Goal: Task Accomplishment & Management: Manage account settings

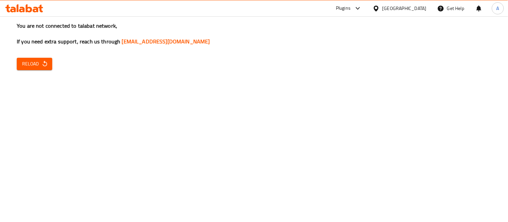
click at [22, 64] on span "Reload" at bounding box center [34, 64] width 25 height 8
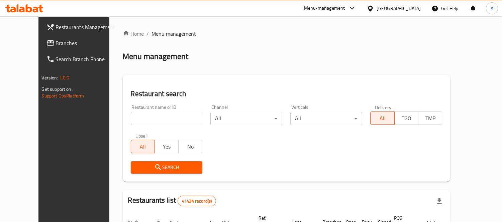
click at [56, 44] on span "Branches" at bounding box center [86, 43] width 61 height 8
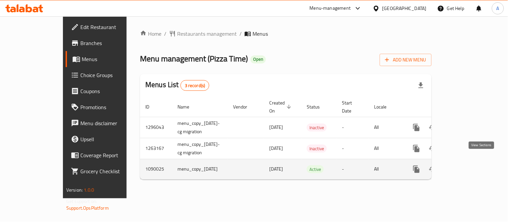
click at [468, 166] on icon "enhanced table" at bounding box center [464, 170] width 8 height 8
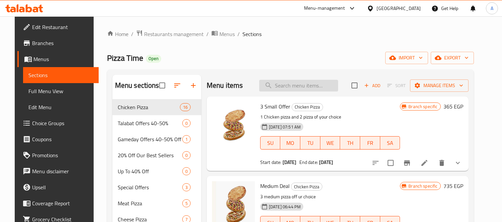
click at [298, 91] on input "search" at bounding box center [298, 86] width 79 height 12
paste input "Bomb single"
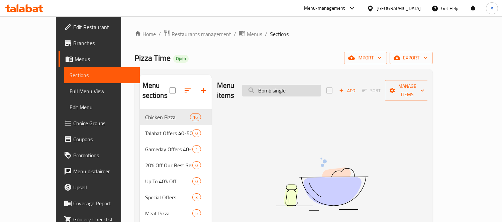
click at [303, 90] on input "Bomb single" at bounding box center [281, 91] width 79 height 12
type input "Bomb"
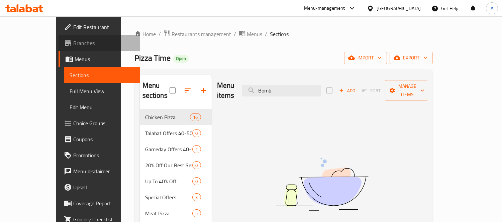
click at [73, 43] on span "Branches" at bounding box center [103, 43] width 61 height 8
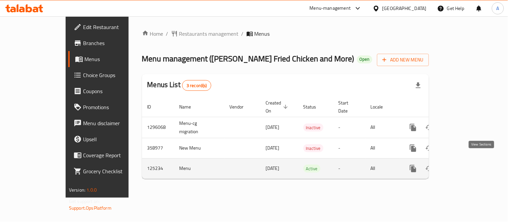
click at [464, 166] on icon "enhanced table" at bounding box center [461, 169] width 6 height 6
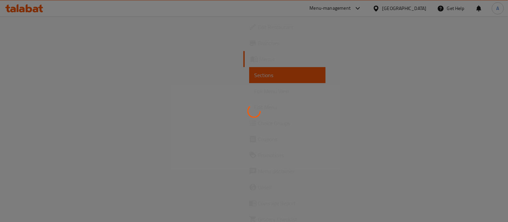
click at [289, 63] on div at bounding box center [254, 111] width 508 height 222
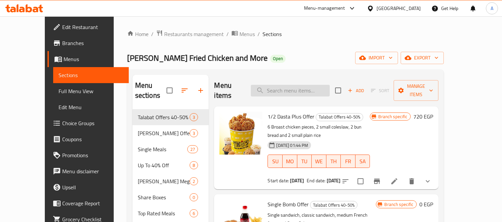
click at [295, 86] on input "search" at bounding box center [290, 91] width 79 height 12
paste input "Bomb single"
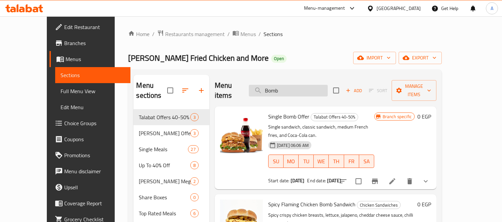
click at [313, 87] on input "Bomb" at bounding box center [288, 91] width 79 height 12
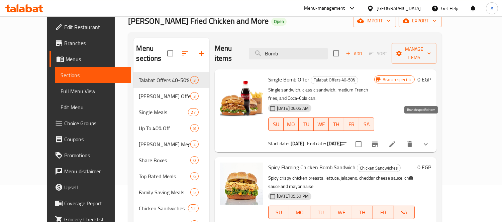
type input "Bomb"
click at [396, 141] on icon at bounding box center [392, 145] width 8 height 8
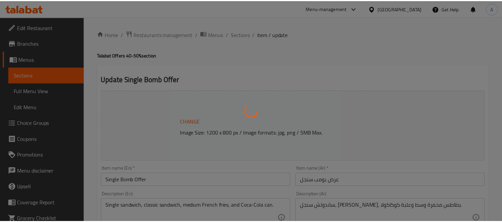
scroll to position [372, 0]
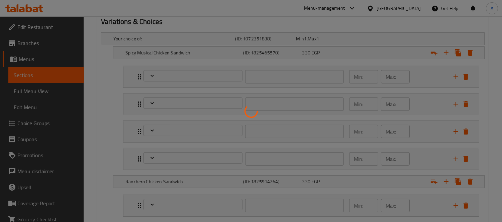
type input "اختيارك من:"
type input "1"
type input "إضافة صوص داخل الساندوتش:"
type input "0"
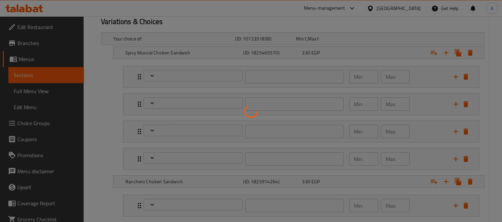
type input "9"
type input "إختيارك من المذاق"
type input "1"
type input "إختيارك من الساندوتش الثاني"
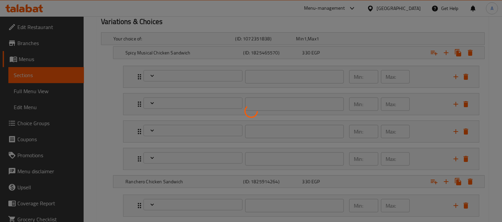
type input "1"
type input "الإضافات:"
type input "0"
type input "7"
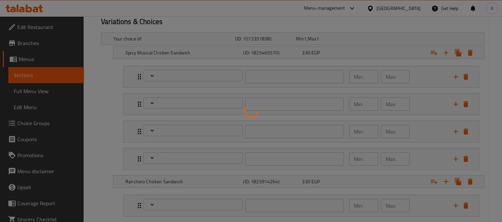
type input "اختيارك من الساندوتش الثاني"
type input "1"
type input "إضافة صوص داخل الساندوتش:"
type input "0"
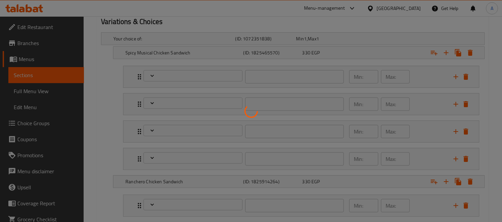
type input "6"
type input "إختيارك من:"
type input "1"
type input "الإضافات:"
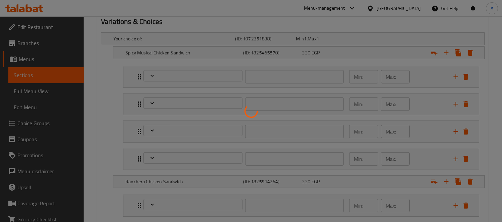
type input "0"
type input "7"
type input "اختيارك من الساندوتش الثاني"
type input "1"
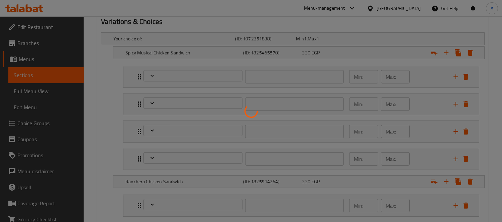
type input "اضافة صوص داخل الساندوتش:"
type input "0"
type input "9"
type input "اختيارك من الساندوتش الثاني"
type input "1"
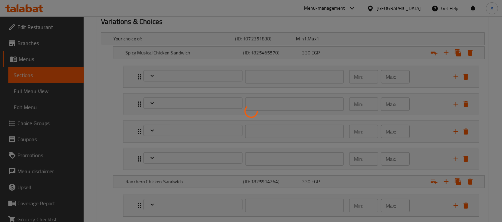
type input "1"
type input "اضافة صوص داخل الساندوتش:"
type input "0"
type input "9"
type input "اضافات:"
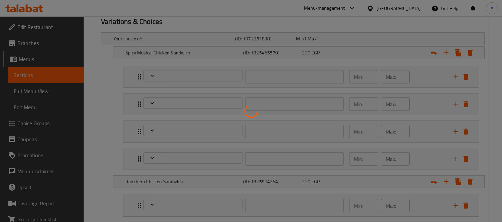
type input "0"
type input "6"
type input "اختيارك من الساندوتش الثاني"
type input "1"
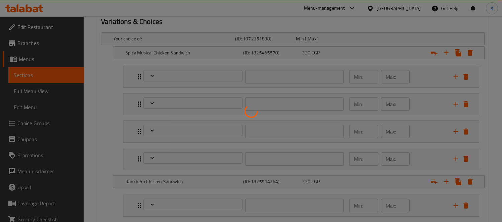
type input "اضافة صوص داخل الساندوتش:"
type input "0"
type input "9"
type input "اضافات:"
type input "0"
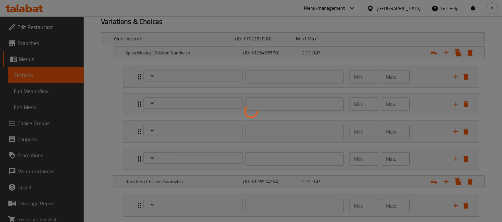
type input "8"
type input "اختيارك من الساندوتش الثاني"
type input "1"
type input "اضافة صوص داخل الساندوتش:"
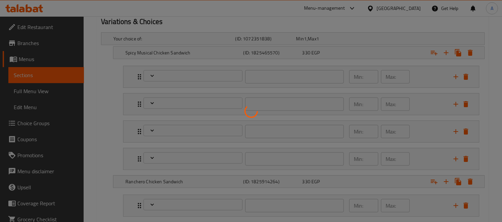
type input "0"
type input "9"
type input "اضافات:"
type input "0"
type input "8"
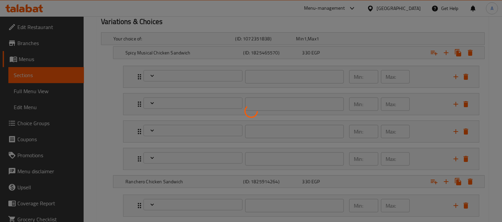
type input "اختيارك من الساندوتش الثاني"
type input "1"
type input "اضافة صوص داخل الساندوتش:"
type input "0"
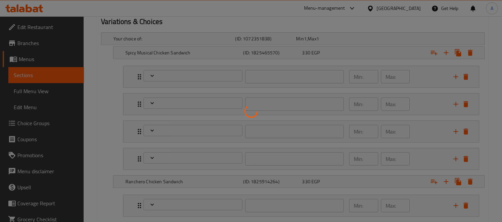
type input "9"
type input "اضافات:"
type input "0"
type input "8"
type input "اختيارك من الساندوتش الثاني"
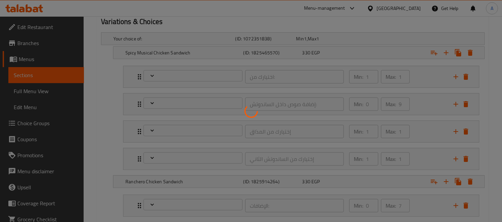
type input "1"
type input "اضافة صوص داخل الساندوتش:"
type input "0"
type input "9"
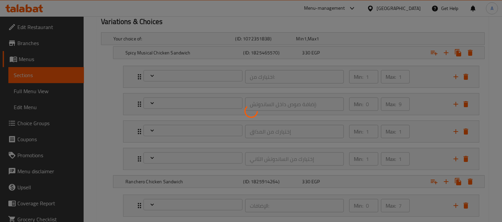
type input "اضافات:"
type input "0"
type input "8"
type input "اختيارك من الساندوتش الثاني"
type input "1"
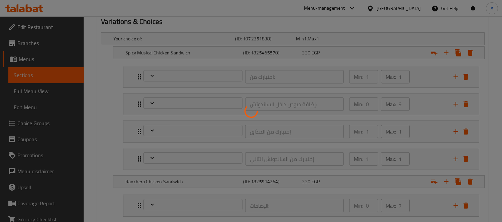
type input "1"
type input "اضافة صوص داخل الساندوتش:"
type input "0"
type input "9"
type input "اضافات:"
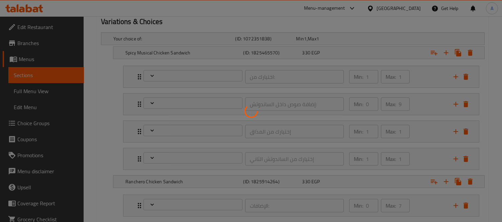
type input "0"
type input "8"
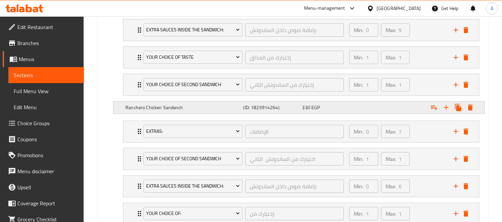
scroll to position [335, 0]
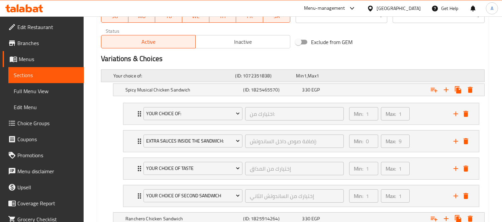
click at [359, 76] on div "Expand" at bounding box center [417, 76] width 122 height 3
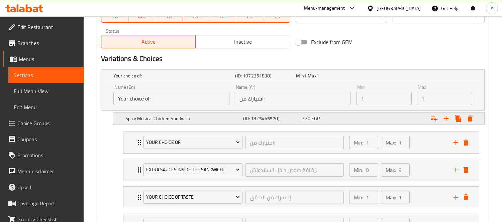
click at [339, 118] on div "330 EGP" at bounding box center [330, 118] width 56 height 7
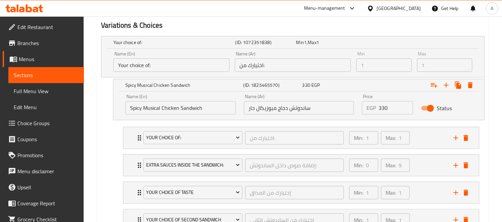
scroll to position [372, 0]
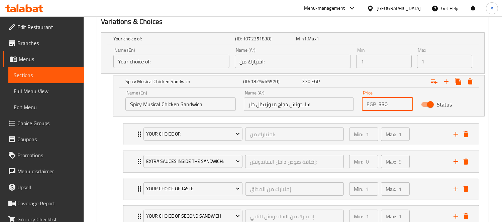
drag, startPoint x: 389, startPoint y: 106, endPoint x: 358, endPoint y: 104, distance: 31.1
click at [358, 104] on div "Price EGP 330 Price" at bounding box center [387, 101] width 59 height 28
paste input "75"
type input "375"
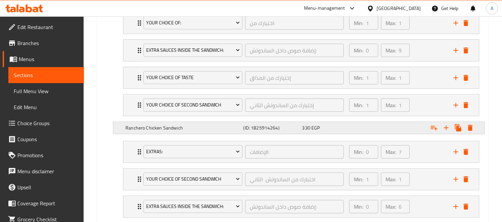
click at [192, 125] on h5 "Ranchero Chicken Sandwich" at bounding box center [182, 128] width 115 height 7
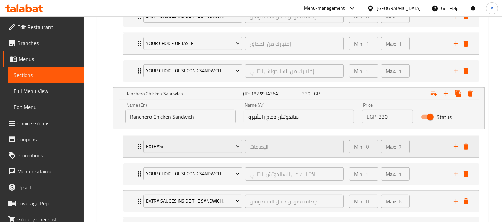
scroll to position [557, 0]
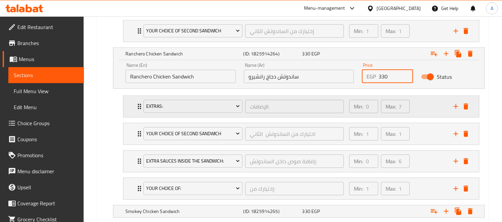
drag, startPoint x: 394, startPoint y: 80, endPoint x: 250, endPoint y: 102, distance: 146.1
click at [360, 80] on div "Price EGP 330 Price" at bounding box center [387, 73] width 59 height 28
paste input "75"
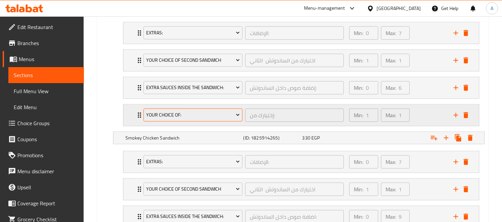
scroll to position [632, 0]
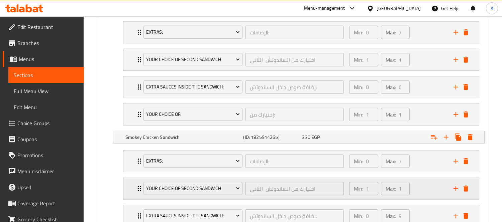
type input "375"
click at [154, 135] on h5 "Smokey Chicken Sandwich" at bounding box center [182, 137] width 115 height 7
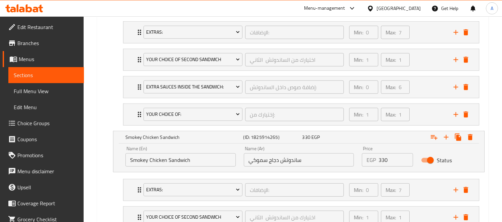
scroll to position [706, 0]
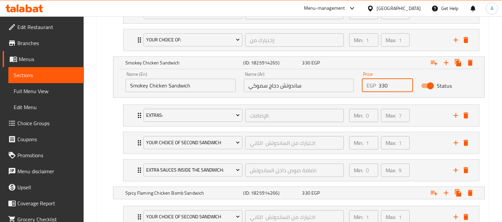
drag, startPoint x: 394, startPoint y: 85, endPoint x: 336, endPoint y: 89, distance: 58.3
click at [338, 88] on div "Name (En) Smokey Chicken Sandwich Name (En) Name (Ar) ساندوتش دجاج سموكي Name (…" at bounding box center [298, 82] width 355 height 28
paste input "75"
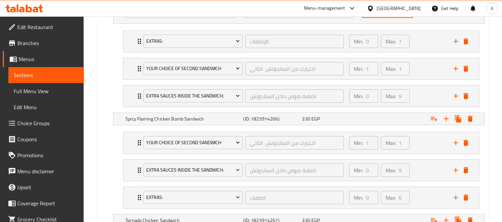
type input "375"
click at [342, 121] on div "330 EGP" at bounding box center [330, 119] width 56 height 7
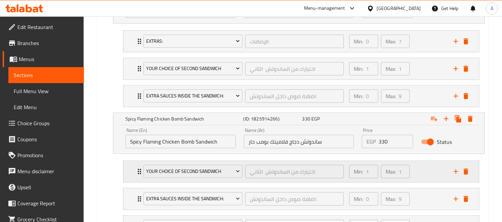
scroll to position [855, 0]
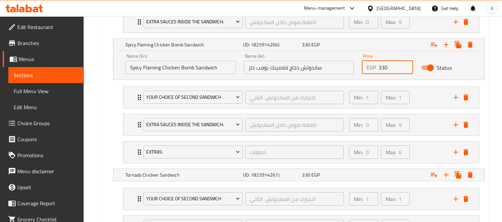
drag, startPoint x: 391, startPoint y: 66, endPoint x: 357, endPoint y: 66, distance: 34.1
click at [357, 66] on div "Name (En) Spicy Flaming Chicken Bomb Sandwich Name (En) Name (Ar) ساندوتش دجاج …" at bounding box center [298, 64] width 355 height 28
paste input "75"
type input "375"
click at [322, 177] on div "330 EGP" at bounding box center [330, 175] width 56 height 7
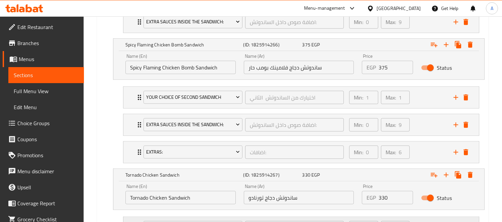
scroll to position [929, 0]
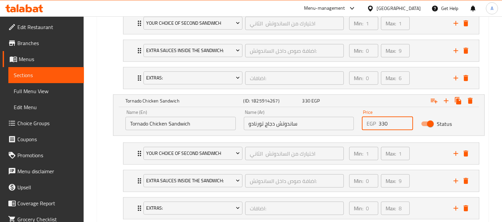
drag, startPoint x: 390, startPoint y: 121, endPoint x: 212, endPoint y: 122, distance: 178.0
click at [341, 125] on div "Name (En) Tornado Chicken Sandwich Name (En) Name (Ar) ساندوتش دجاج تورنادو Nam…" at bounding box center [298, 120] width 355 height 28
paste input "75"
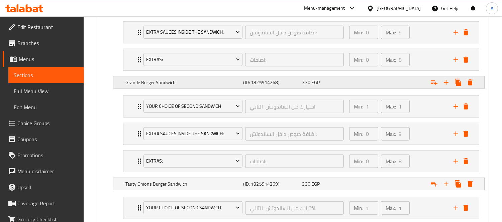
type input "375"
click at [327, 82] on div "330 EGP" at bounding box center [330, 82] width 56 height 7
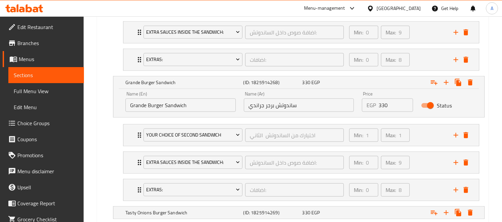
scroll to position [1115, 0]
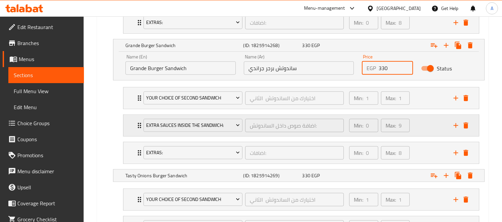
drag, startPoint x: 390, startPoint y: 68, endPoint x: 330, endPoint y: 115, distance: 76.7
click at [359, 68] on div "Price EGP 330 Price" at bounding box center [387, 65] width 59 height 28
paste input "75"
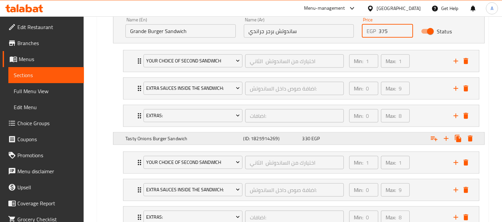
type input "375"
click at [320, 138] on div "330 EGP" at bounding box center [330, 138] width 56 height 7
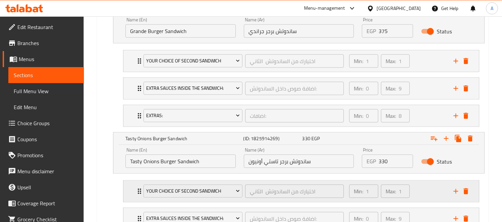
scroll to position [1226, 0]
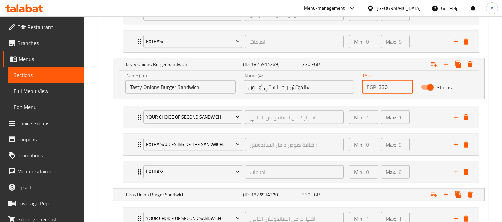
drag, startPoint x: 386, startPoint y: 85, endPoint x: 335, endPoint y: 89, distance: 51.3
click at [334, 89] on div "Name (En) Tasty Onions Burger Sandwich Name (En) Name (Ar) ساندوتش برجر تاستي أ…" at bounding box center [298, 84] width 355 height 28
click at [385, 91] on input "330" at bounding box center [396, 87] width 34 height 13
paste input "75"
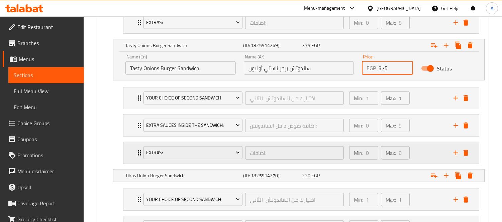
scroll to position [1301, 0]
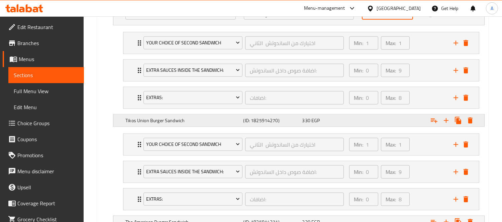
type input "375"
click at [325, 125] on div "330 EGP" at bounding box center [330, 120] width 59 height 9
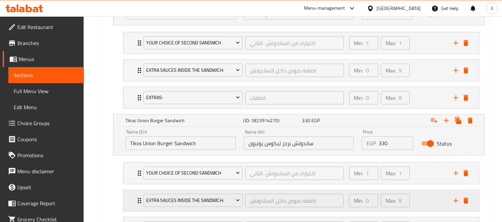
scroll to position [1375, 0]
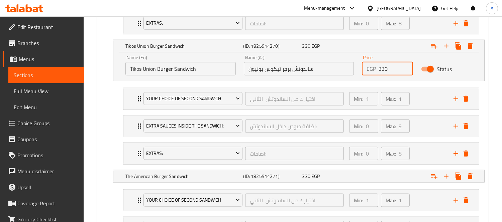
drag, startPoint x: 387, startPoint y: 74, endPoint x: 367, endPoint y: 74, distance: 20.4
click at [367, 74] on div "EGP 330 Price" at bounding box center [387, 68] width 51 height 13
paste input "75"
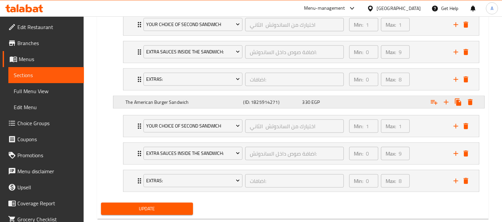
type input "375"
click at [352, 102] on div "330 EGP" at bounding box center [330, 102] width 56 height 7
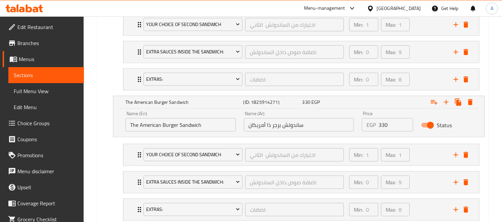
scroll to position [1467, 0]
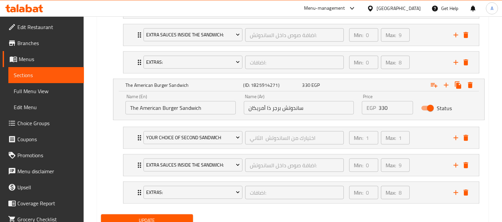
drag, startPoint x: 390, startPoint y: 108, endPoint x: 341, endPoint y: 110, distance: 49.6
click at [352, 109] on div "Name (En) The American Burger Sandwich Name (En) Name (Ar) ساندوتش برجر ذا أمري…" at bounding box center [298, 104] width 355 height 28
paste input "75"
type input "375"
click at [104, 132] on nav "Your choice of second sandwich اختيارك من الساندوتش الثاني ​ Min: 1 ​ Max: 1 ​ …" at bounding box center [293, 166] width 384 height 88
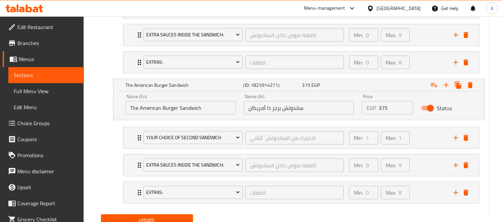
scroll to position [1495, 0]
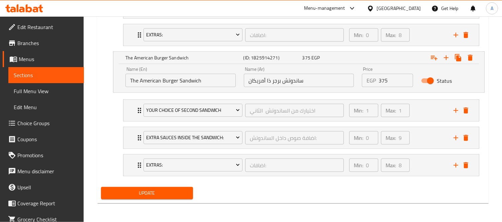
click at [143, 195] on span "Update" at bounding box center [146, 193] width 81 height 8
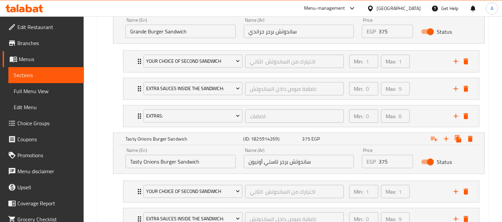
scroll to position [1123, 0]
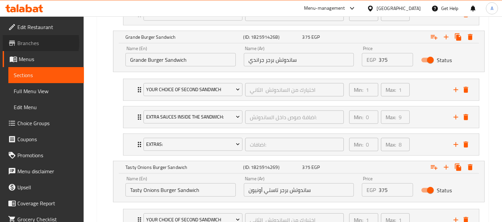
click at [30, 43] on span "Branches" at bounding box center [47, 43] width 61 height 8
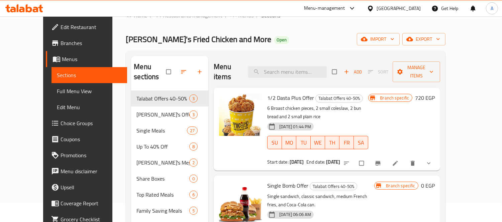
scroll to position [74, 0]
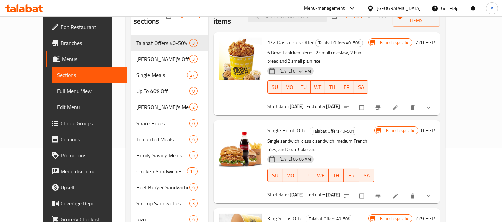
click at [275, 125] on span "Single Bomb Offer" at bounding box center [287, 130] width 41 height 10
copy h6 "Single Bomb Offer"
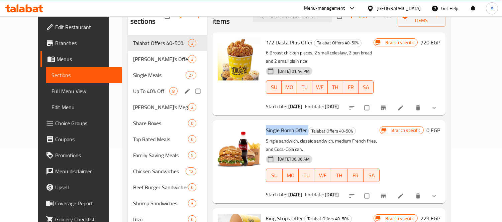
scroll to position [0, 0]
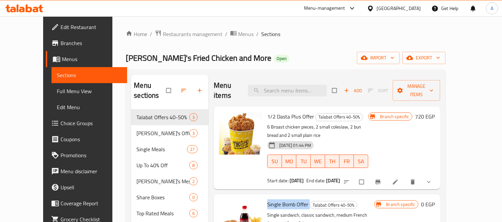
copy h6 "Single Bomb Offer"
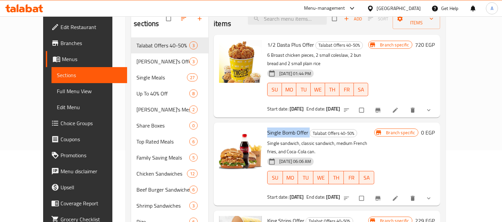
scroll to position [74, 0]
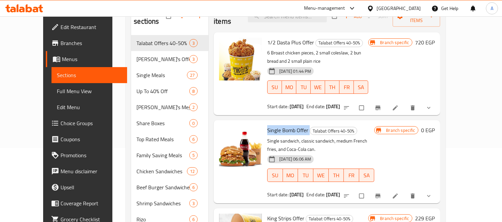
click at [398, 194] on icon at bounding box center [395, 196] width 5 height 5
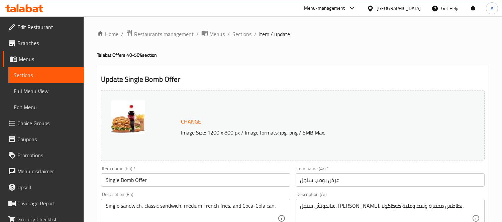
type input "اختيارك من:"
type input "1"
type input "إضافة صوص داخل الساندوتش:"
type input "0"
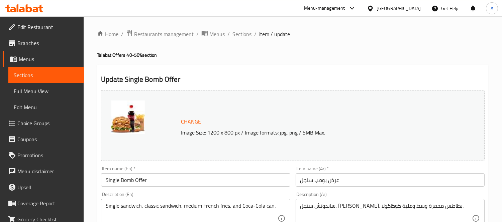
type input "9"
type input "إختيارك من المذاق"
type input "1"
type input "إختيارك من الساندوتش الثاني"
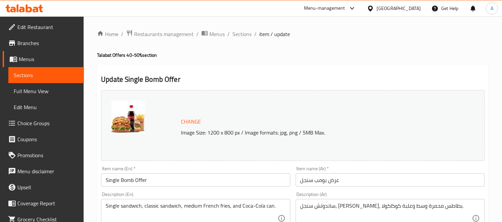
type input "1"
type input "الإضافات:"
type input "0"
type input "7"
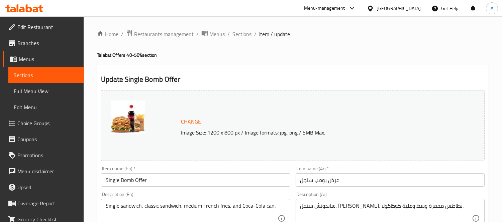
type input "اختيارك من الساندوتش الثاني"
type input "1"
type input "إضافة صوص داخل الساندوتش:"
type input "0"
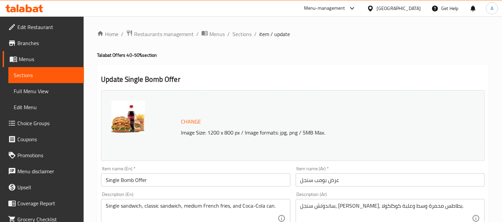
type input "6"
type input "إختيارك من:"
type input "1"
type input "الإضافات:"
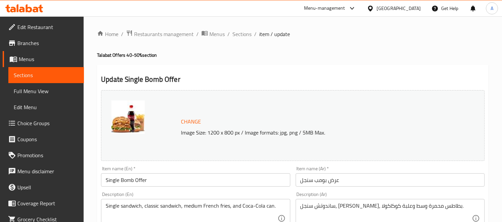
type input "0"
type input "7"
type input "اختيارك من الساندوتش الثاني"
type input "1"
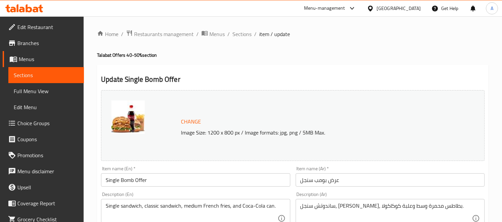
type input "اضافة صوص داخل الساندوتش:"
type input "0"
type input "9"
type input "اختيارك من الساندوتش الثاني"
type input "1"
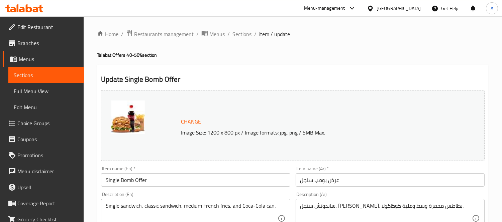
type input "1"
type input "اضافة صوص داخل الساندوتش:"
type input "0"
type input "9"
type input "اضافات:"
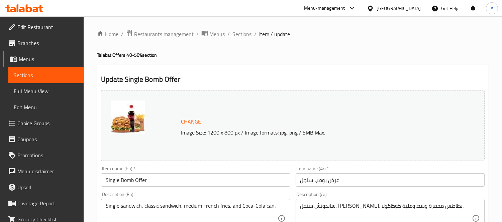
type input "0"
type input "6"
type input "اختيارك من الساندوتش الثاني"
type input "1"
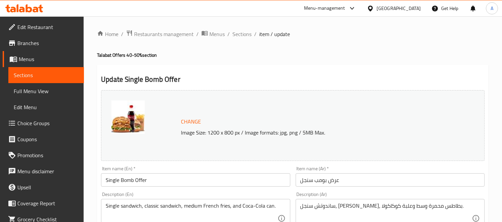
type input "اضافة صوص داخل الساندوتش:"
type input "0"
type input "9"
type input "اضافات:"
type input "0"
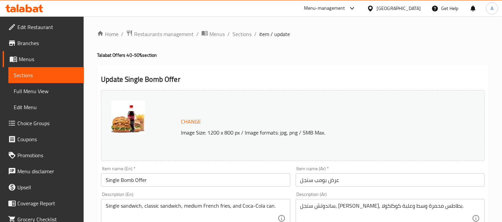
type input "8"
type input "اختيارك من الساندوتش الثاني"
type input "1"
type input "اضافة صوص داخل الساندوتش:"
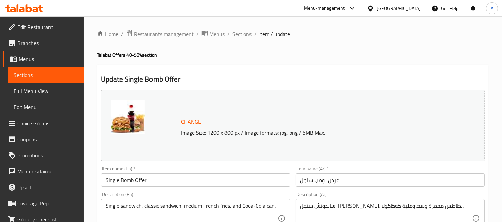
type input "0"
type input "9"
type input "اضافات:"
type input "0"
type input "8"
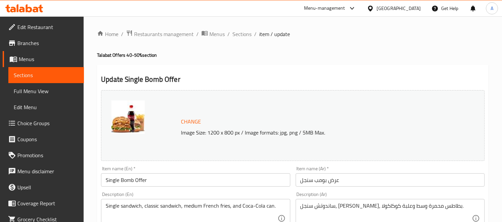
type input "اختيارك من الساندوتش الثاني"
type input "1"
type input "اضافة صوص داخل الساندوتش:"
type input "0"
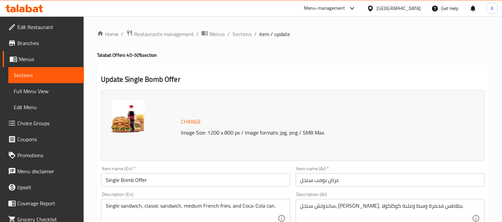
type input "9"
type input "اضافات:"
type input "0"
type input "8"
type input "اختيارك من الساندوتش الثاني"
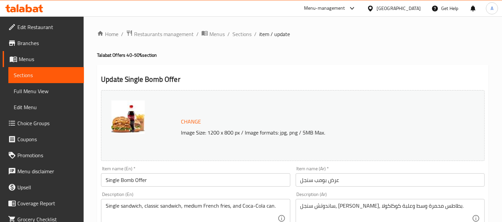
type input "1"
type input "اضافة صوص داخل الساندوتش:"
type input "0"
type input "9"
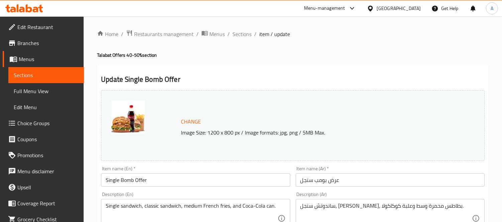
type input "اضافات:"
type input "0"
type input "8"
type input "اختيارك من الساندوتش الثاني"
type input "1"
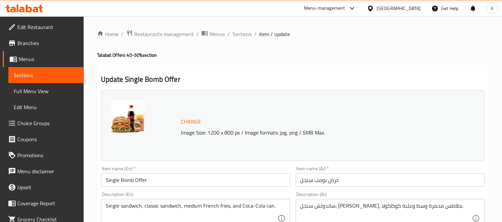
type input "1"
type input "اضافة صوص داخل الساندوتش:"
type input "0"
type input "9"
type input "اضافات:"
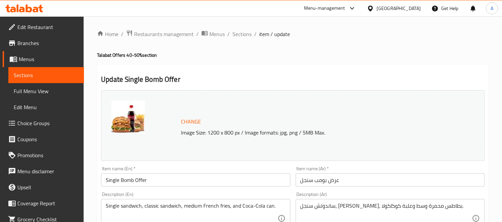
type input "0"
type input "8"
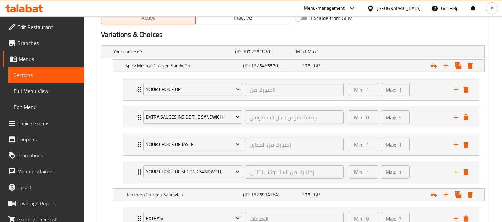
scroll to position [372, 0]
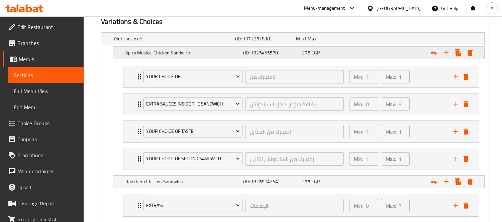
click at [411, 52] on div "Expand" at bounding box center [419, 52] width 118 height 15
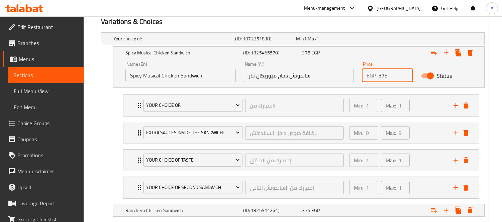
click at [391, 75] on input "375" at bounding box center [396, 75] width 34 height 13
click at [278, 55] on h5 "(ID: 1825465570)" at bounding box center [271, 53] width 56 height 7
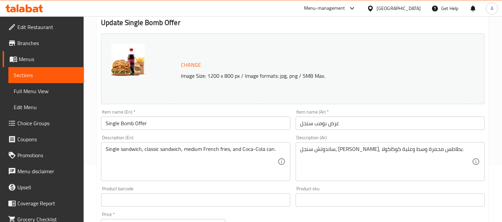
scroll to position [0, 0]
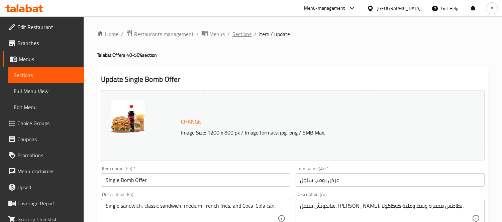
click at [248, 34] on span "Sections" at bounding box center [242, 34] width 19 height 8
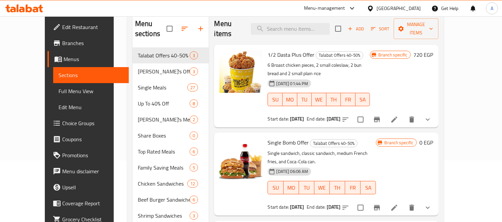
scroll to position [111, 0]
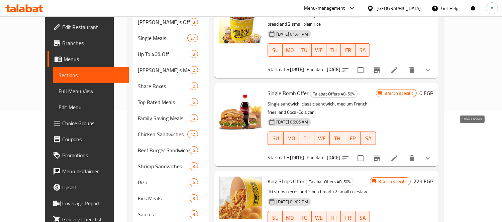
click at [432, 155] on icon "show more" at bounding box center [428, 159] width 8 height 8
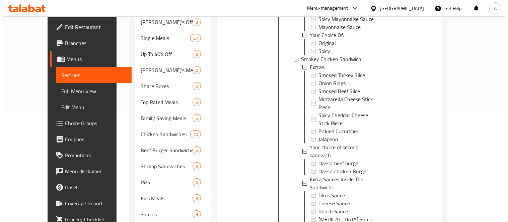
scroll to position [594, 0]
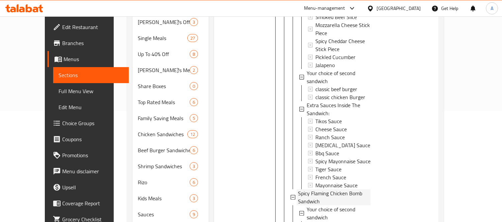
click at [320, 190] on span "Spicy Flaming Chicken Bomb Sandwich" at bounding box center [334, 198] width 73 height 16
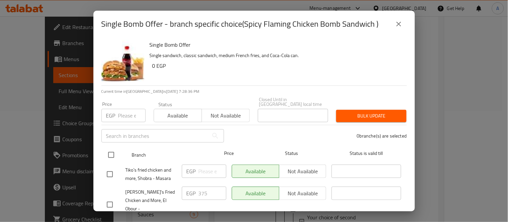
click at [111, 148] on input "checkbox" at bounding box center [111, 155] width 14 height 14
checkbox input "true"
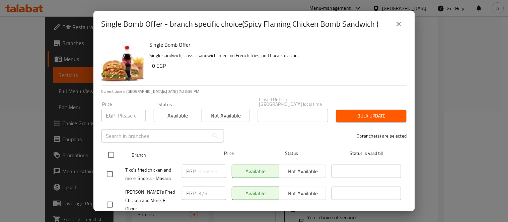
checkbox input "true"
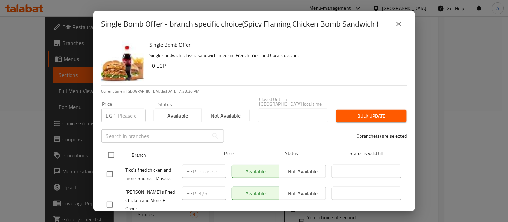
checkbox input "true"
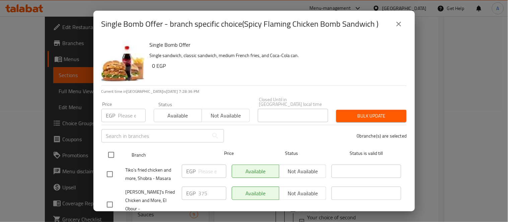
checkbox input "true"
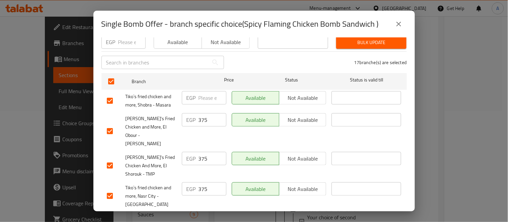
scroll to position [74, 0]
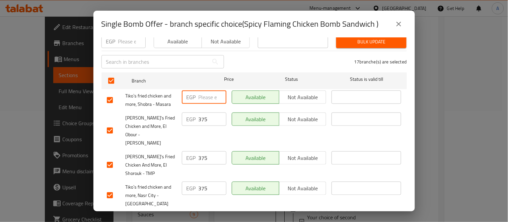
click at [206, 96] on input "number" at bounding box center [212, 97] width 28 height 13
paste input "375"
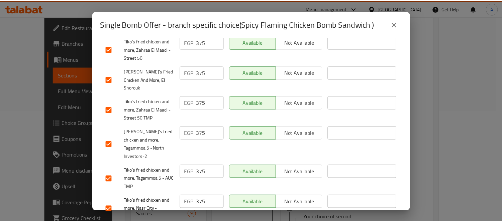
scroll to position [423, 0]
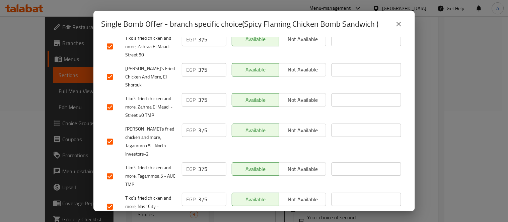
type input "375"
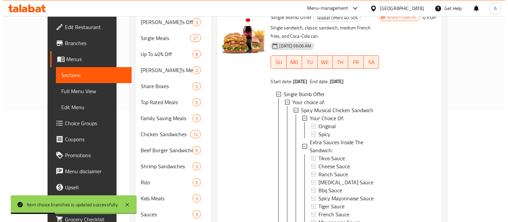
scroll to position [74, 0]
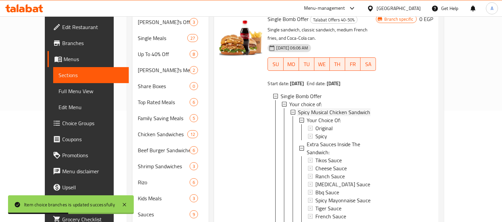
click at [349, 108] on span "Spicy Musical Chicken Sandwich" at bounding box center [334, 112] width 72 height 8
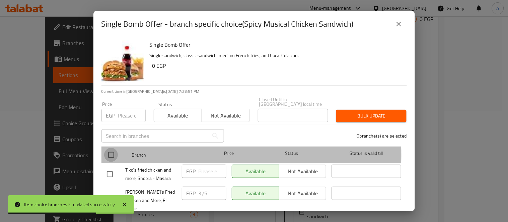
click at [108, 151] on input "checkbox" at bounding box center [111, 155] width 14 height 14
checkbox input "true"
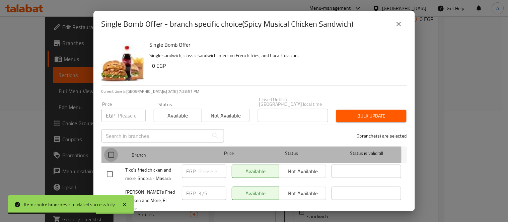
checkbox input "true"
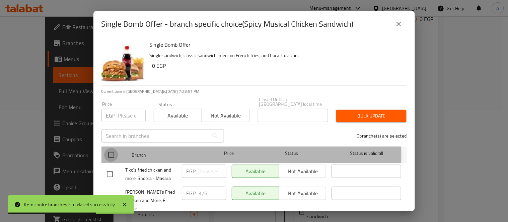
checkbox input "true"
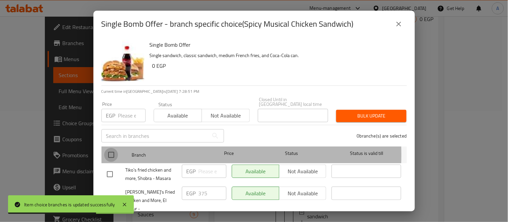
checkbox input "true"
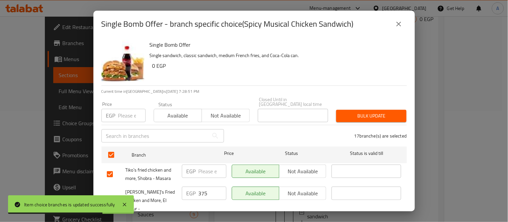
click at [200, 165] on input "number" at bounding box center [212, 171] width 28 height 13
paste input "375"
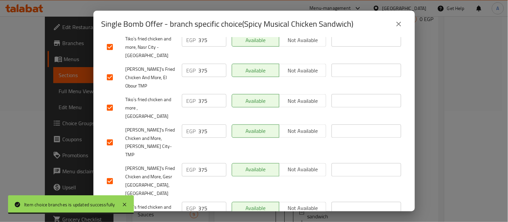
scroll to position [423, 0]
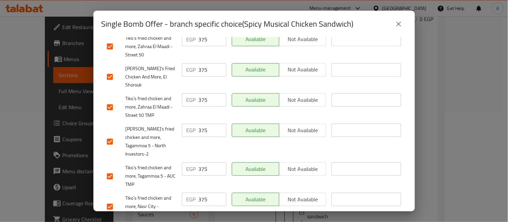
type input "375"
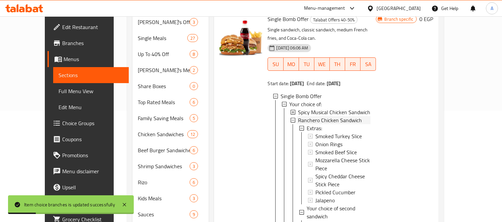
click at [330, 116] on span "Ranchero Chicken Sandwich" at bounding box center [330, 120] width 64 height 8
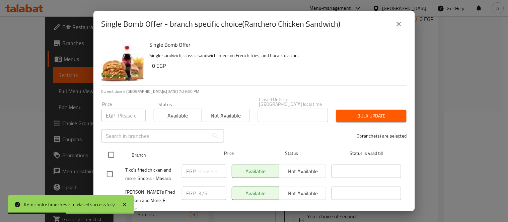
click at [109, 148] on input "checkbox" at bounding box center [111, 155] width 14 height 14
checkbox input "true"
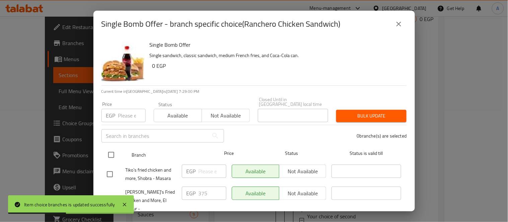
checkbox input "true"
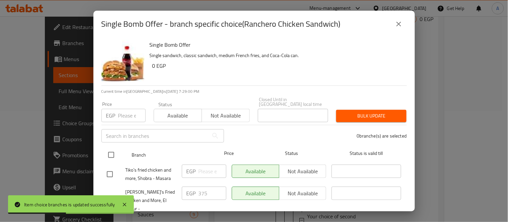
checkbox input "true"
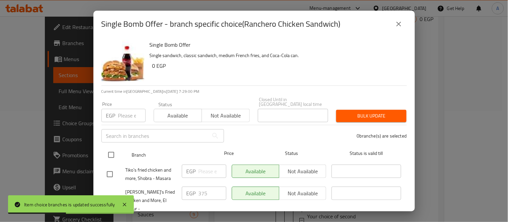
checkbox input "true"
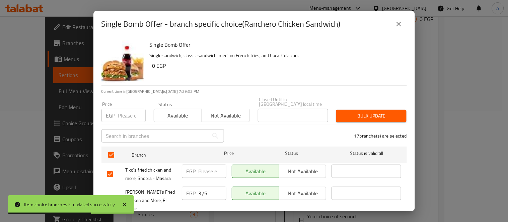
click at [123, 112] on input "number" at bounding box center [131, 115] width 27 height 13
paste input "375"
type input "375"
click at [377, 110] on button "Bulk update" at bounding box center [371, 116] width 70 height 12
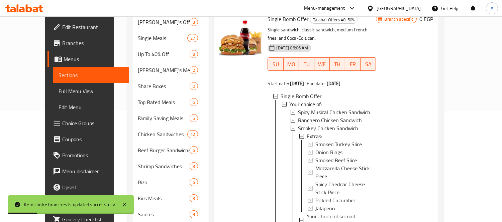
click at [349, 116] on span "Ranchero Chicken Sandwich" at bounding box center [330, 120] width 64 height 8
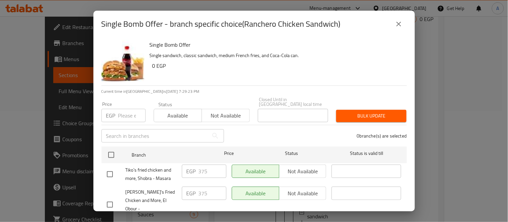
click at [406, 16] on div "Single Bomb Offer - branch specific choice(Ranchero Chicken Sandwich)" at bounding box center [253, 24] width 321 height 27
click at [401, 22] on icon "close" at bounding box center [398, 24] width 8 height 8
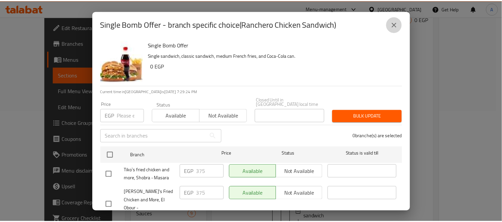
scroll to position [155, 0]
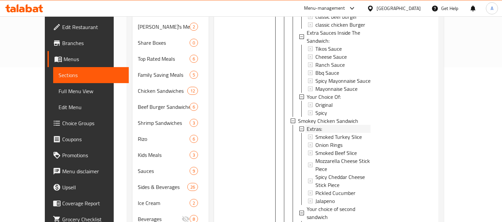
scroll to position [173, 0]
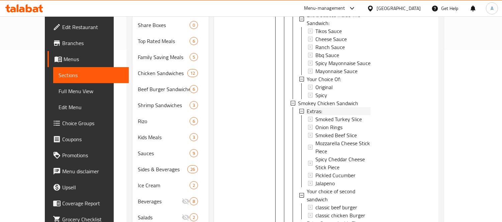
click at [307, 99] on li "Smokey Chicken Sandwich Extras: Smoked Turkey Slice Onion Rings Smoked Beef Sli…" at bounding box center [330, 203] width 80 height 209
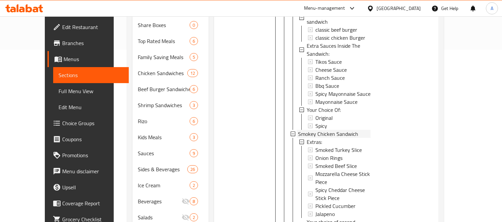
click at [306, 130] on span "Smokey Chicken Sandwich" at bounding box center [328, 134] width 60 height 8
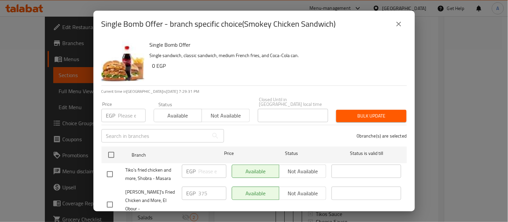
click at [125, 110] on input "number" at bounding box center [131, 115] width 27 height 13
paste input "375"
type input "375"
click at [360, 114] on span "Bulk update" at bounding box center [371, 116] width 60 height 8
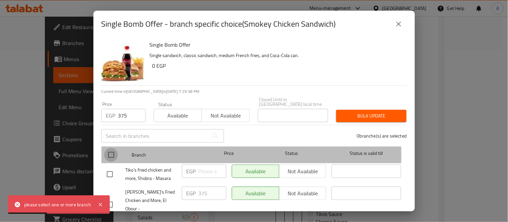
click at [111, 150] on input "checkbox" at bounding box center [111, 155] width 14 height 14
checkbox input "true"
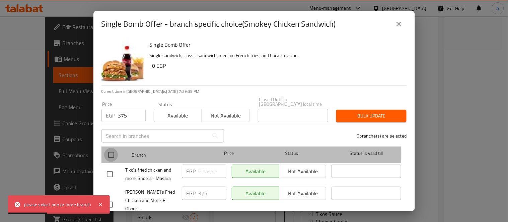
checkbox input "true"
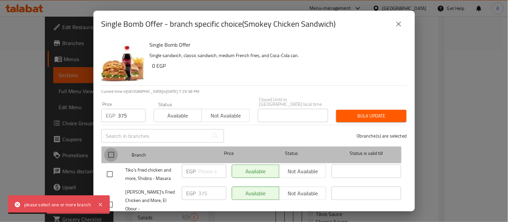
checkbox input "true"
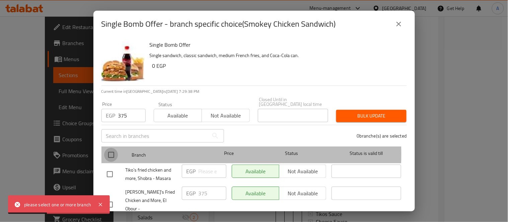
checkbox input "true"
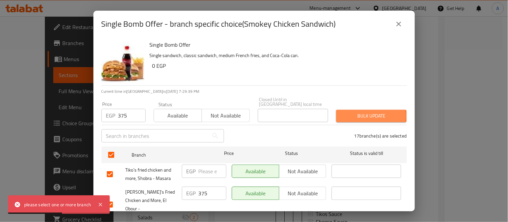
click at [362, 112] on span "Bulk update" at bounding box center [371, 116] width 60 height 8
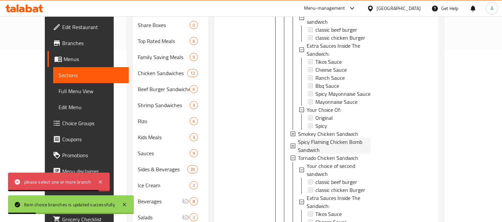
click at [304, 138] on span "Spicy Flaming Chicken Bomb Sandwich" at bounding box center [334, 146] width 73 height 16
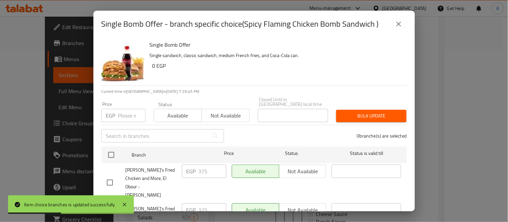
click at [393, 22] on button "close" at bounding box center [398, 24] width 16 height 16
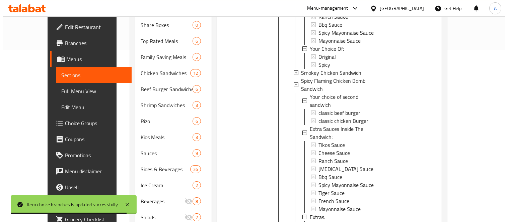
scroll to position [312, 0]
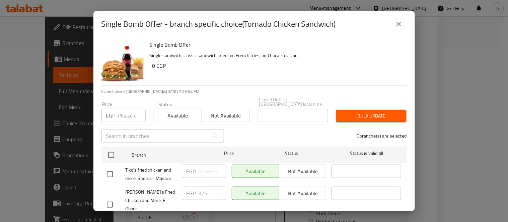
click at [126, 111] on input "number" at bounding box center [131, 115] width 27 height 13
paste input "375"
type input "375"
click at [362, 112] on span "Bulk update" at bounding box center [371, 116] width 60 height 8
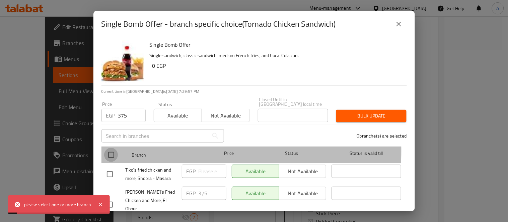
click at [107, 148] on input "checkbox" at bounding box center [111, 155] width 14 height 14
checkbox input "true"
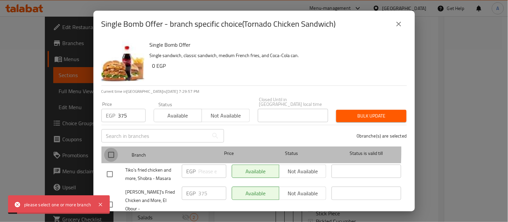
checkbox input "true"
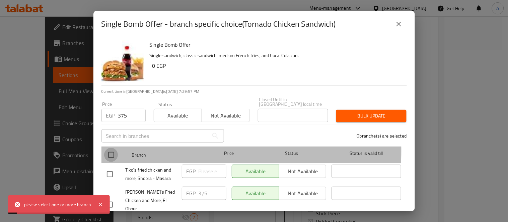
checkbox input "true"
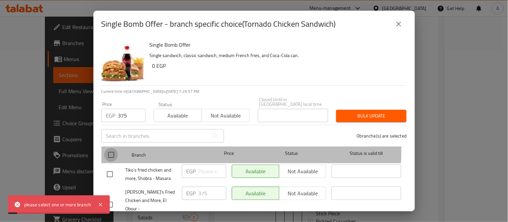
checkbox input "true"
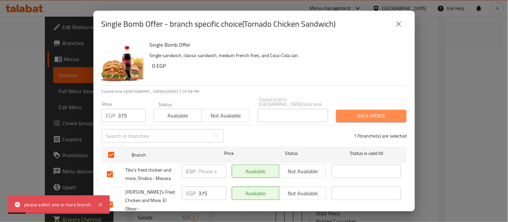
click at [391, 112] on span "Bulk update" at bounding box center [371, 116] width 60 height 8
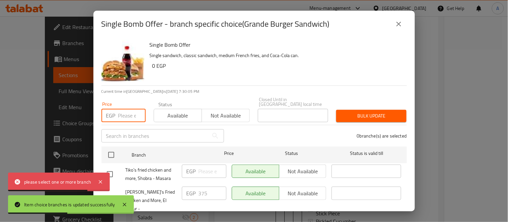
click at [127, 114] on input "number" at bounding box center [131, 115] width 27 height 13
paste input "375"
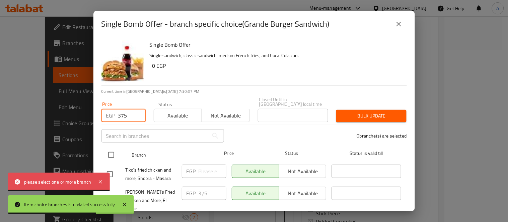
type input "375"
click at [114, 148] on input "checkbox" at bounding box center [111, 155] width 14 height 14
checkbox input "true"
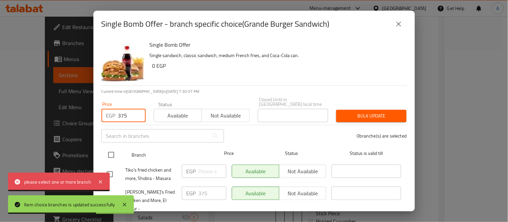
checkbox input "true"
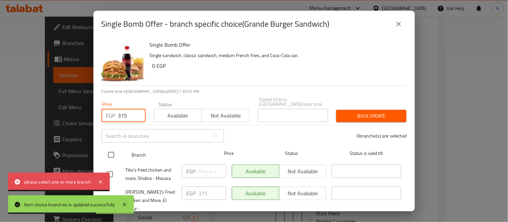
checkbox input "true"
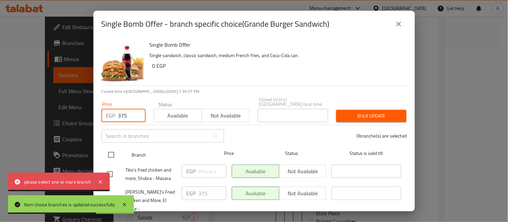
checkbox input "true"
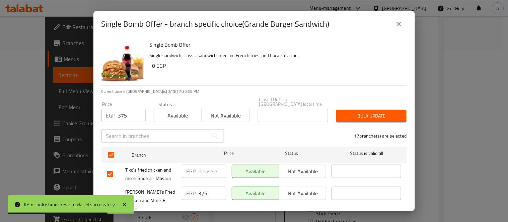
click at [377, 112] on span "Bulk update" at bounding box center [371, 116] width 60 height 8
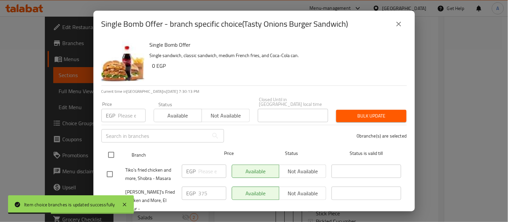
click at [110, 148] on input "checkbox" at bounding box center [111, 155] width 14 height 14
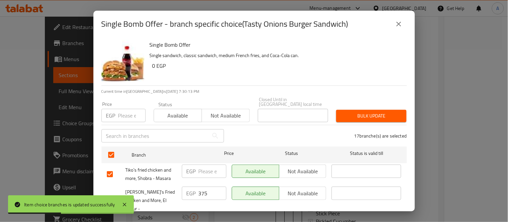
click at [208, 166] on input "number" at bounding box center [212, 171] width 28 height 13
paste input "375"
click at [360, 112] on span "Bulk update" at bounding box center [371, 116] width 60 height 8
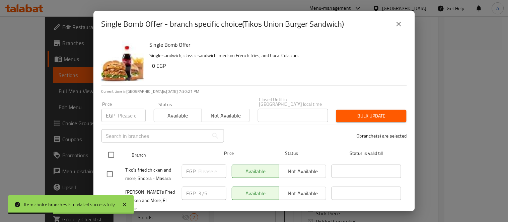
click at [110, 148] on input "checkbox" at bounding box center [111, 155] width 14 height 14
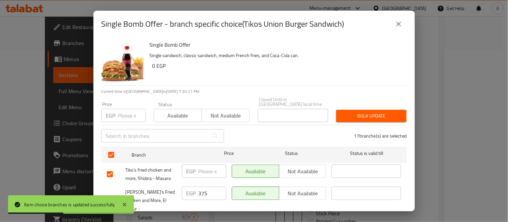
click at [208, 170] on input "number" at bounding box center [212, 171] width 28 height 13
paste input "375"
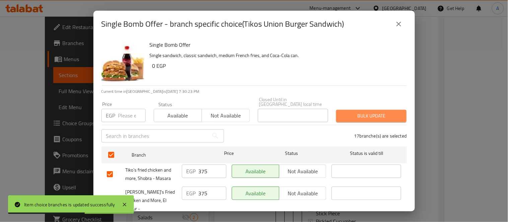
click at [372, 112] on span "Bulk update" at bounding box center [371, 116] width 60 height 8
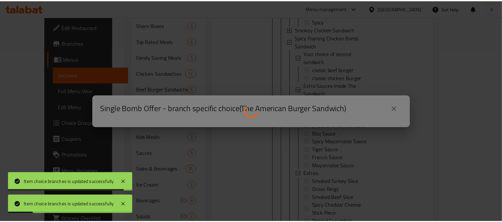
scroll to position [0, 0]
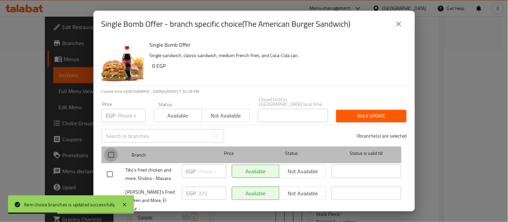
click at [111, 151] on input "checkbox" at bounding box center [111, 155] width 14 height 14
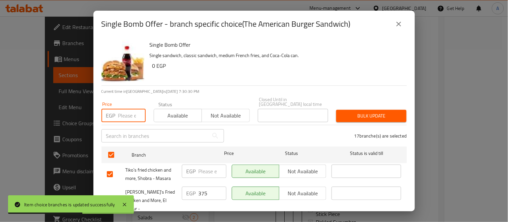
click at [129, 109] on input "number" at bounding box center [131, 115] width 27 height 13
paste input "375"
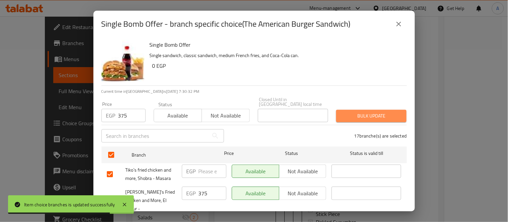
click at [377, 112] on span "Bulk update" at bounding box center [371, 116] width 60 height 8
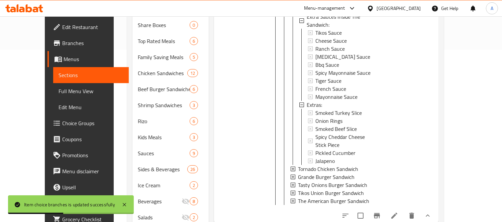
scroll to position [1, 0]
click at [315, 189] on span "Tikos Union Burger Sandwich" at bounding box center [331, 193] width 66 height 8
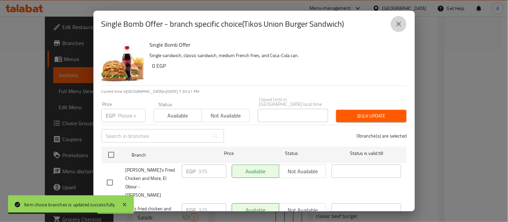
click at [397, 26] on icon "close" at bounding box center [398, 24] width 8 height 8
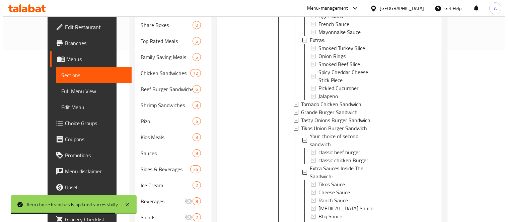
scroll to position [559, 0]
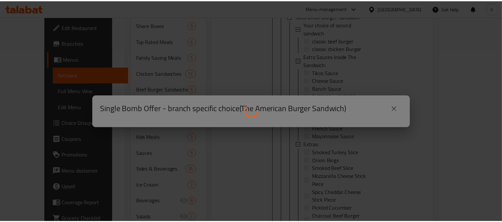
scroll to position [0, 0]
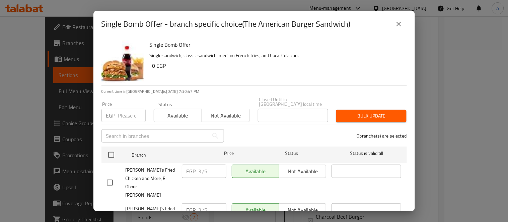
click at [392, 25] on button "close" at bounding box center [398, 24] width 16 height 16
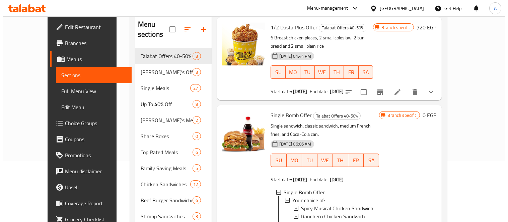
scroll to position [74, 0]
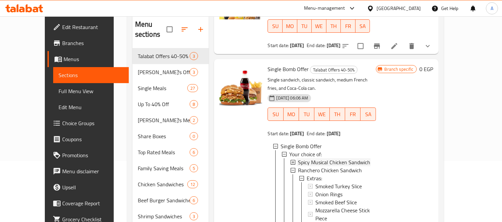
click at [322, 159] on span "Spicy Musical Chicken Sandwich" at bounding box center [334, 163] width 72 height 8
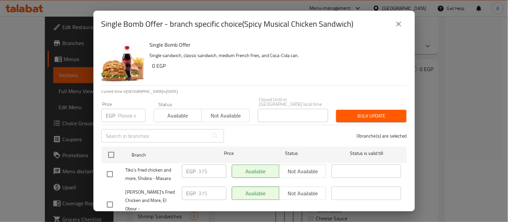
scroll to position [260, 0]
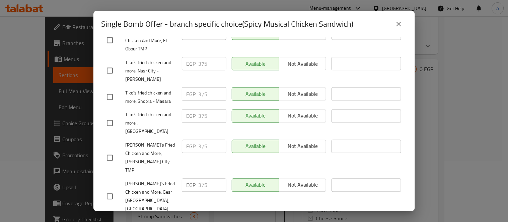
click at [403, 25] on button "close" at bounding box center [398, 24] width 16 height 16
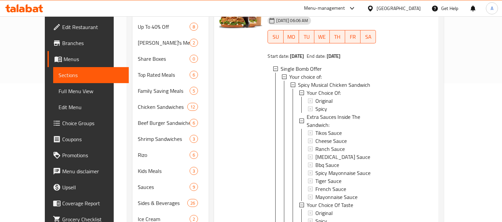
scroll to position [1, 0]
click at [349, 112] on span "Extra Sauces Inside The Sandwich:" at bounding box center [339, 120] width 64 height 16
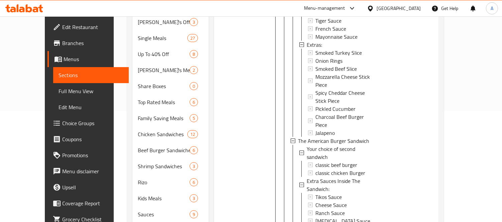
scroll to position [149, 0]
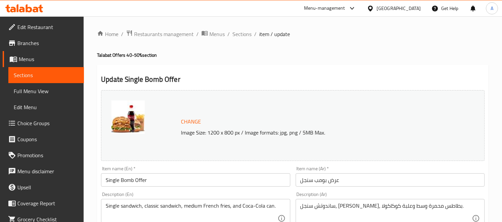
click at [157, 186] on input "Single Bomb Offer" at bounding box center [195, 180] width 189 height 13
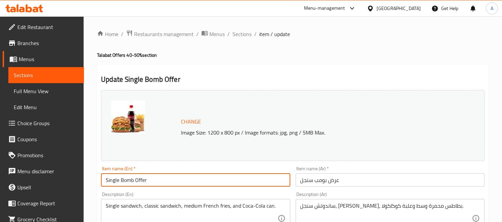
click at [157, 186] on input "Single Bomb Offer" at bounding box center [195, 180] width 189 height 13
